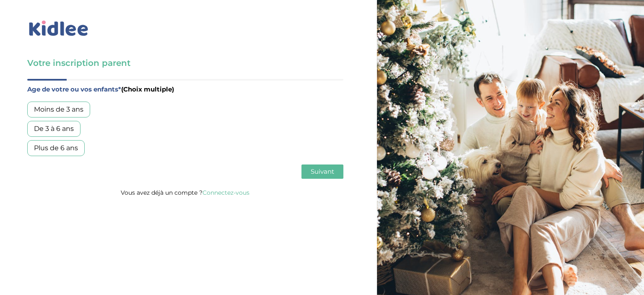
click at [82, 109] on div "Moins de 3 ans" at bounding box center [58, 109] width 63 height 16
click at [314, 168] on span "Suivant" at bounding box center [322, 171] width 23 height 8
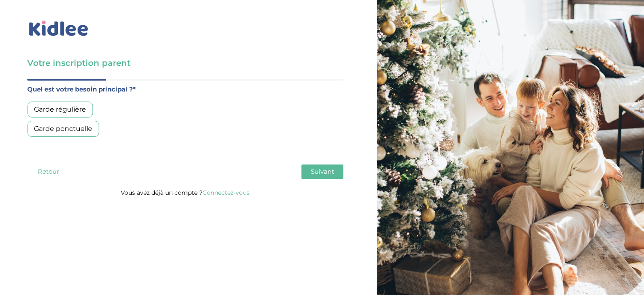
click at [87, 112] on div "Garde régulière" at bounding box center [59, 109] width 65 height 16
click at [318, 171] on span "Suivant" at bounding box center [322, 171] width 23 height 8
